Goal: Information Seeking & Learning: Learn about a topic

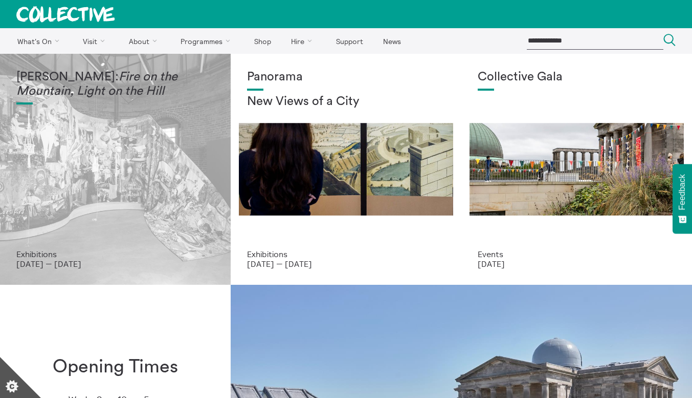
click at [118, 230] on div "Mercedes Azpilicueta: Fire on the Mountain, Light on the Hill" at bounding box center [115, 159] width 198 height 179
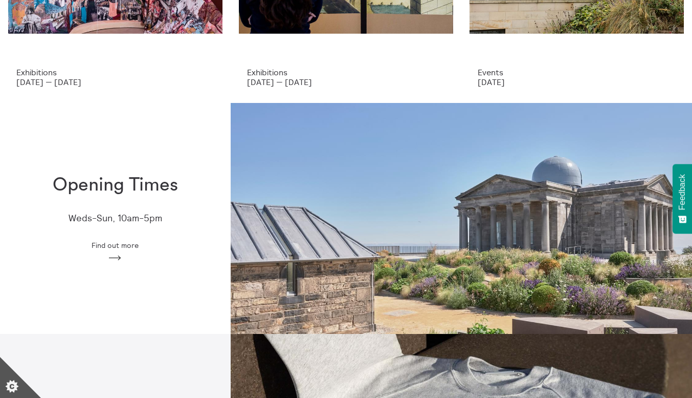
scroll to position [183, 0]
